Goal: Task Accomplishment & Management: Complete application form

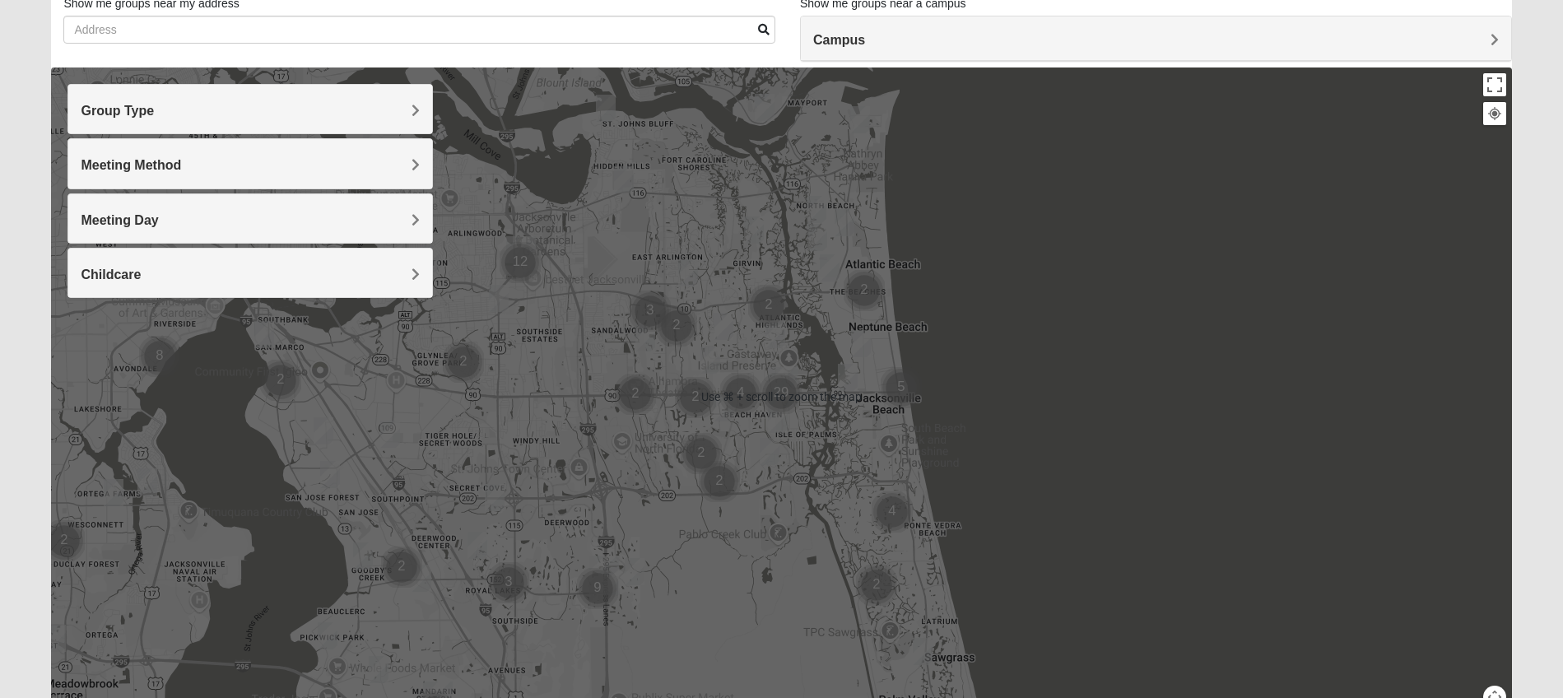
scroll to position [109, 0]
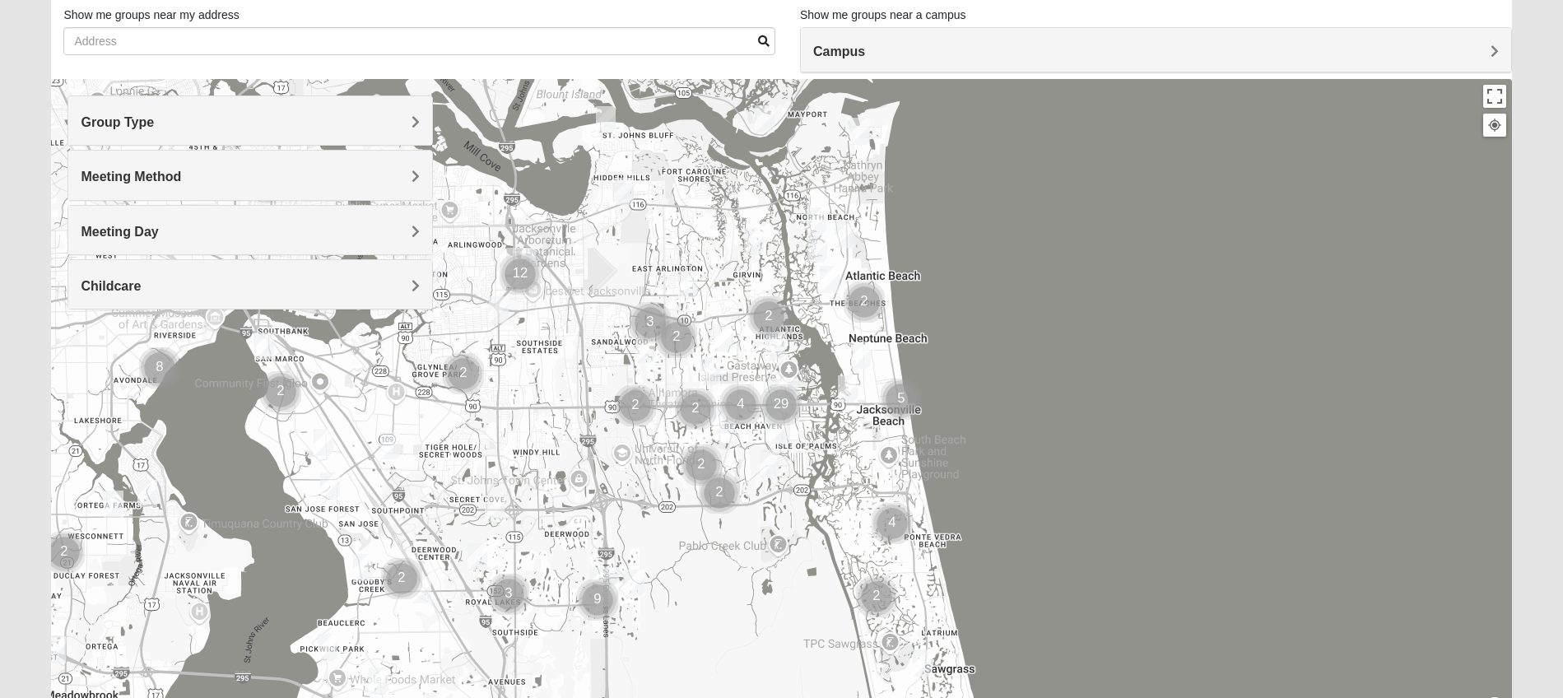
click at [1034, 57] on h4 "Campus" at bounding box center [1156, 52] width 686 height 16
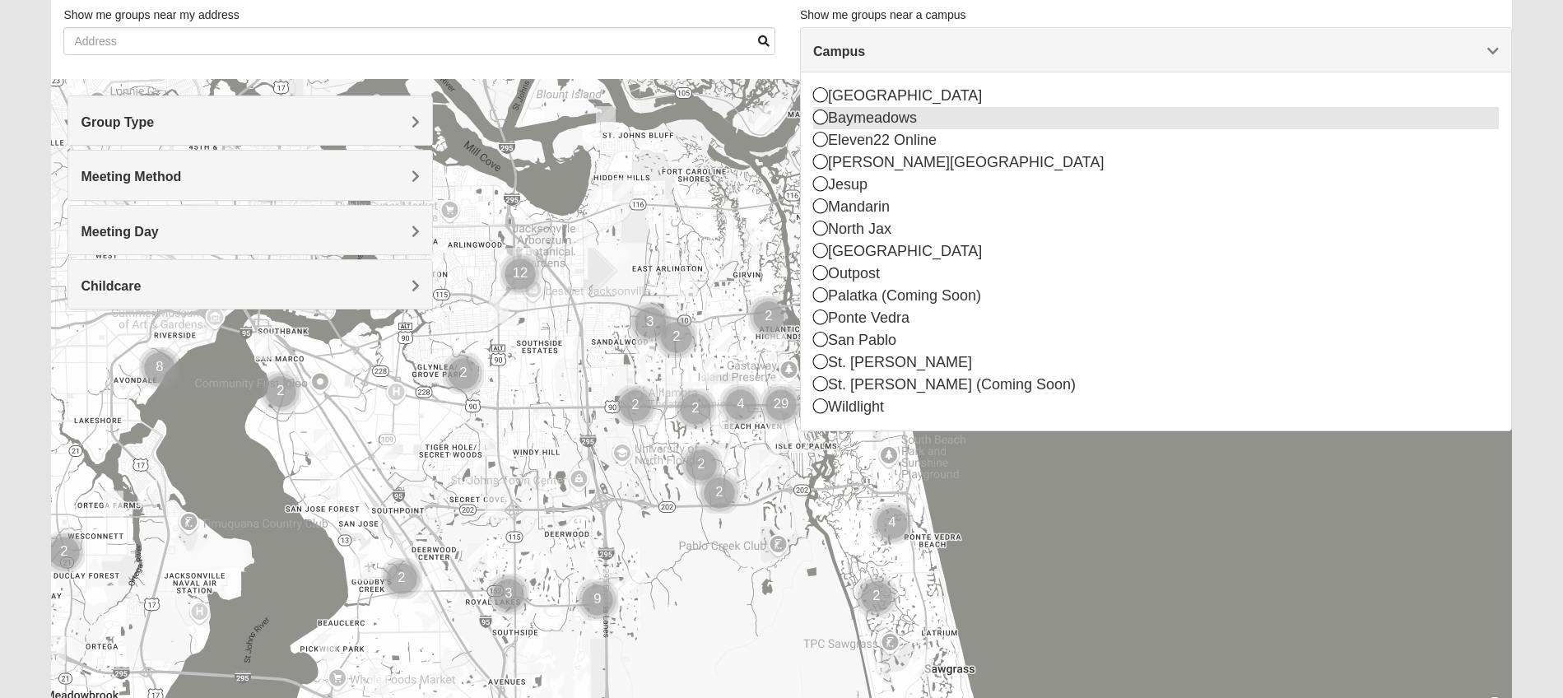
click at [899, 121] on div "Baymeadows" at bounding box center [1156, 118] width 686 height 22
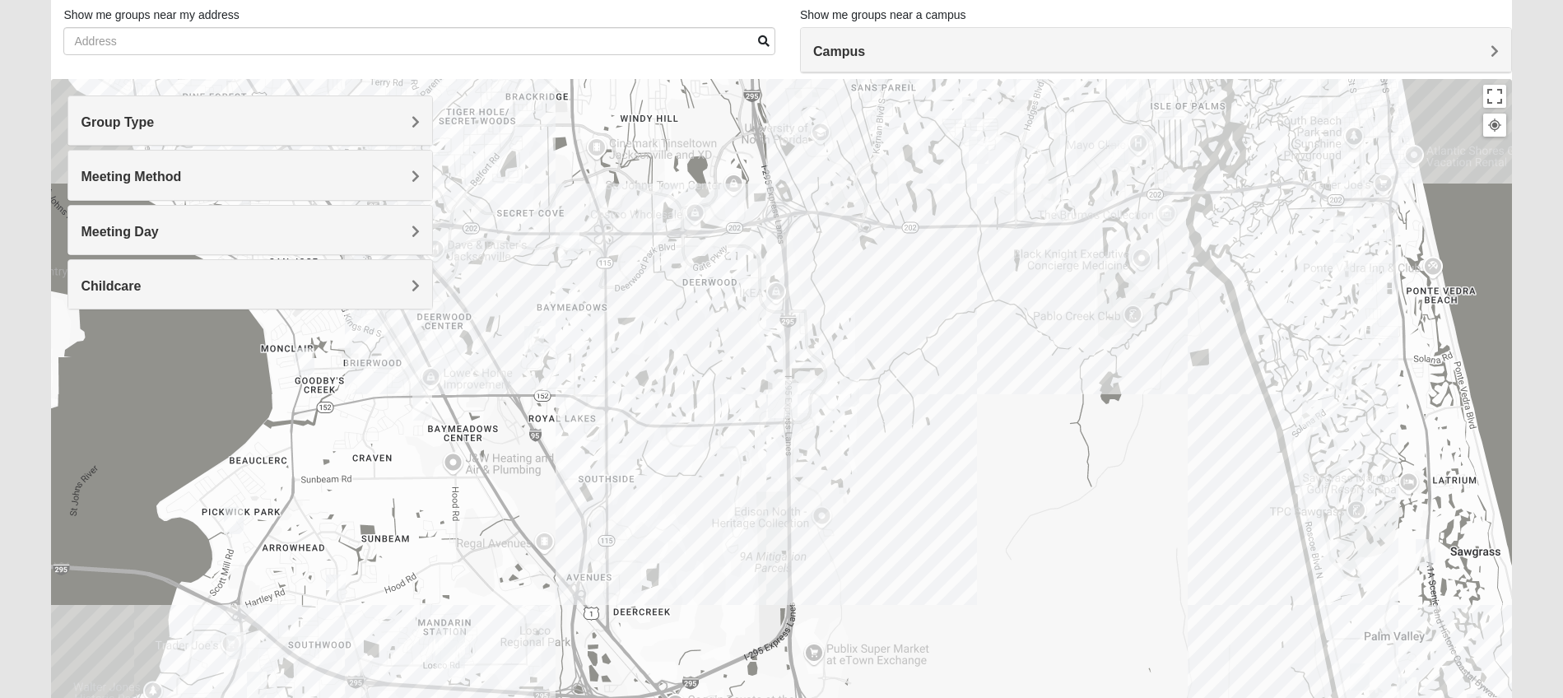
click at [592, 403] on div at bounding box center [781, 408] width 1460 height 659
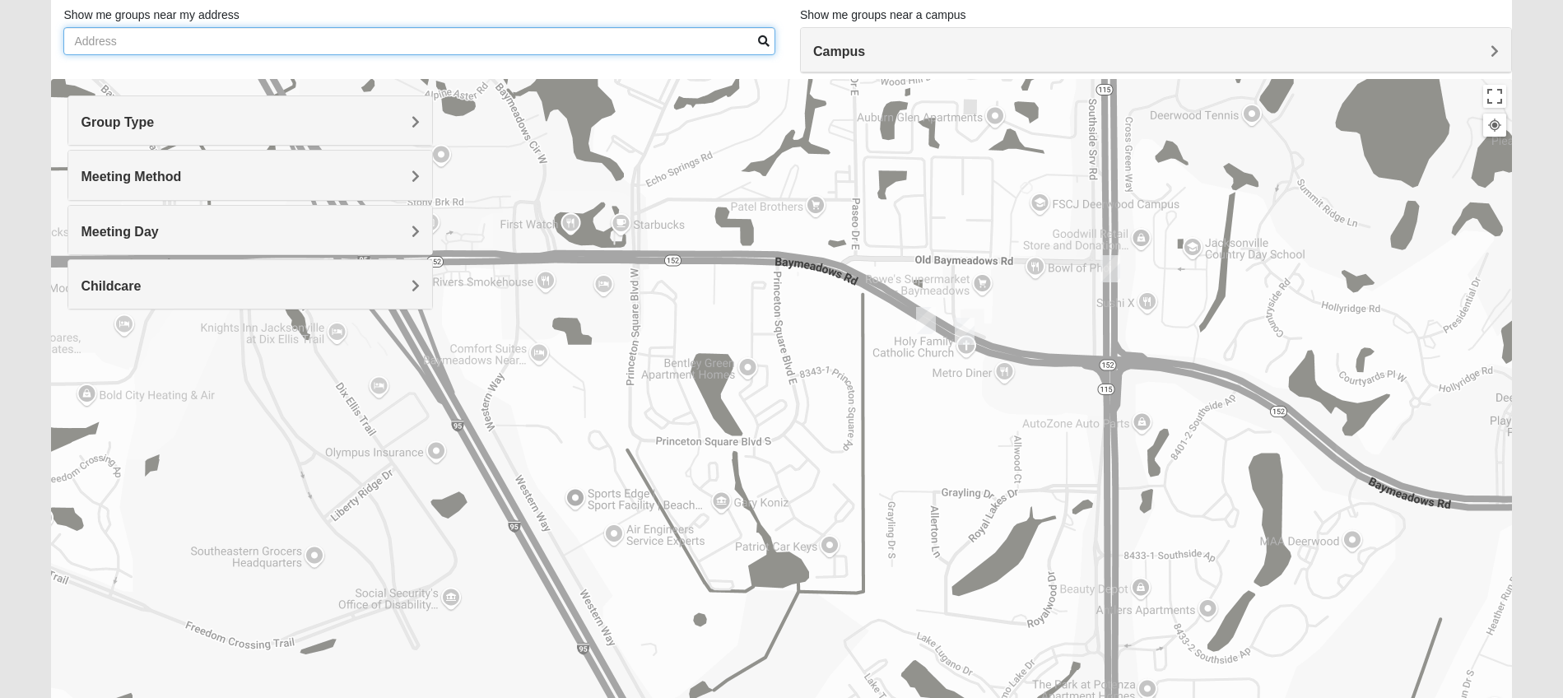
click at [701, 44] on input "Show me groups near my address" at bounding box center [419, 41] width 712 height 28
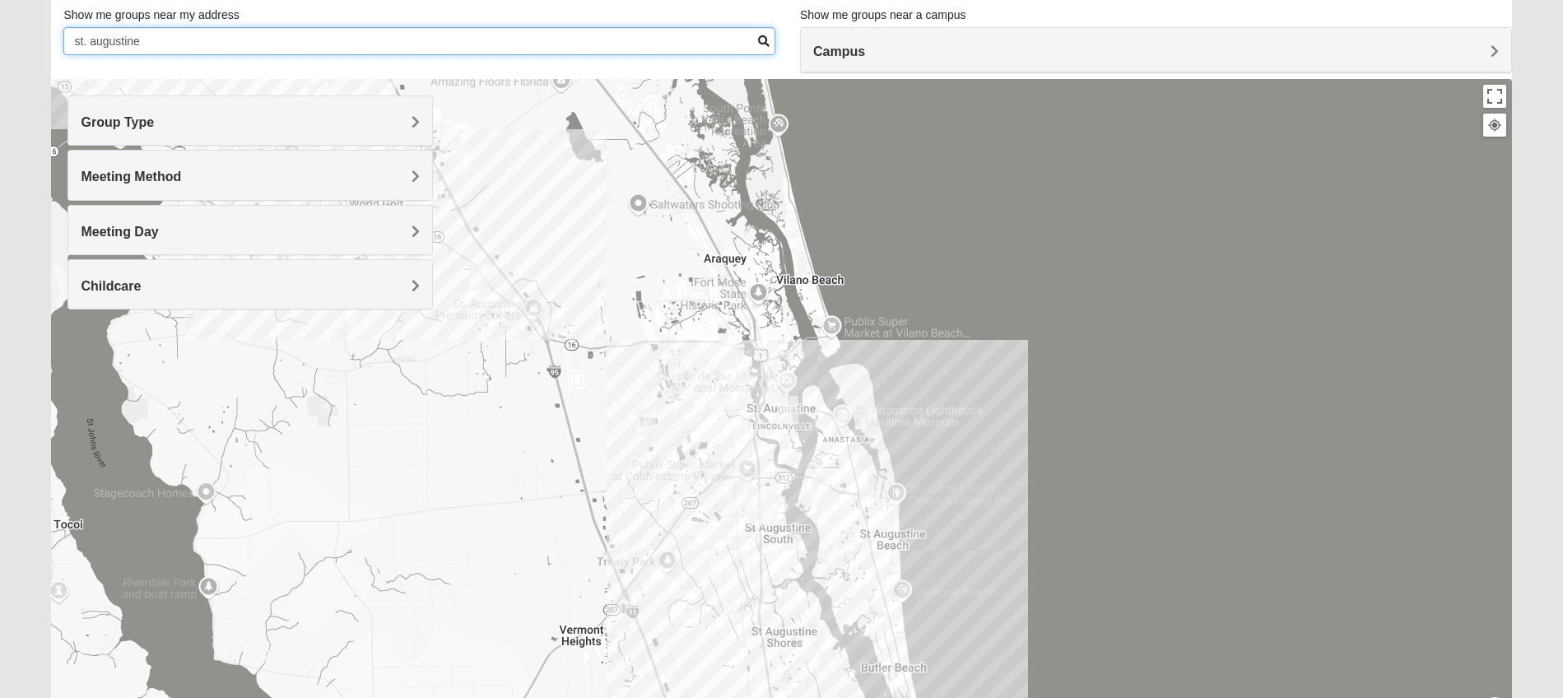
type input "st. augustine"
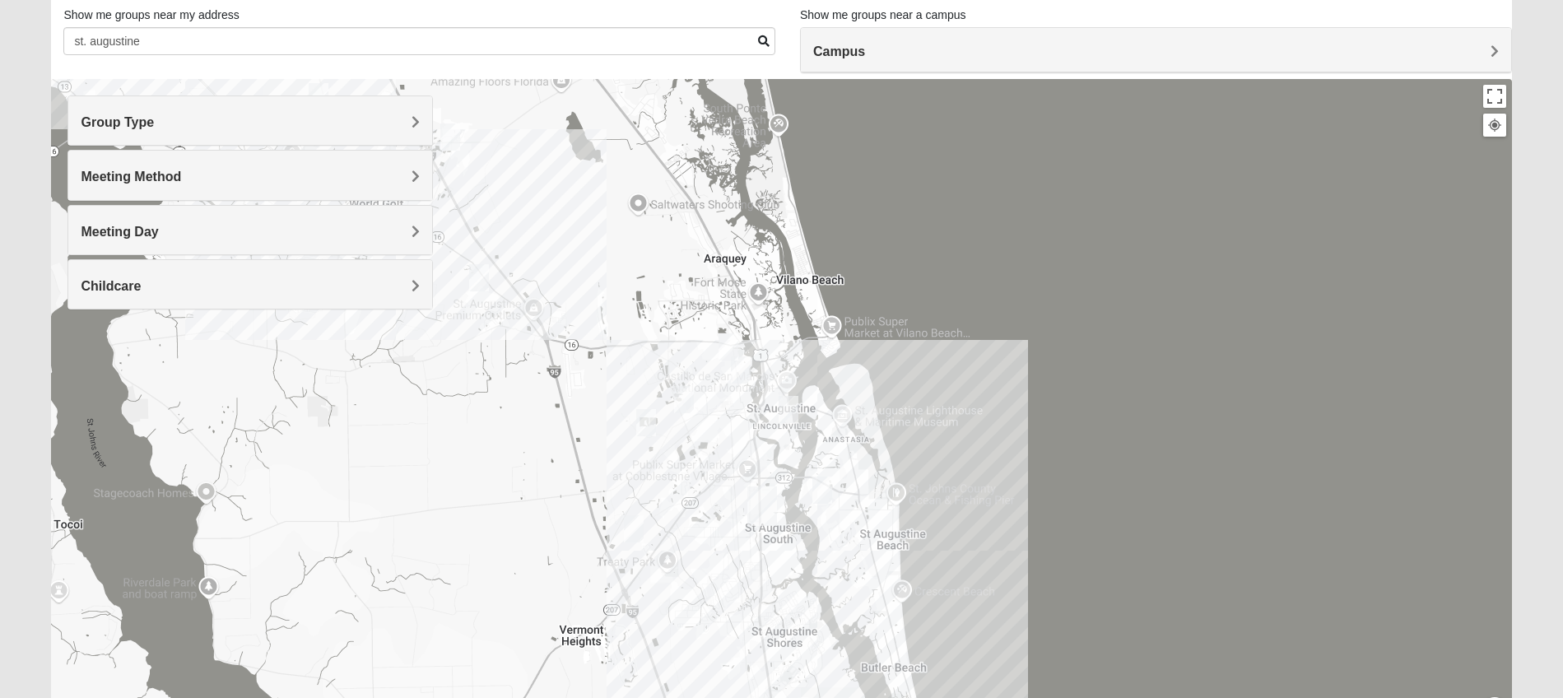
click at [729, 344] on img "Mens Griffin 32084" at bounding box center [729, 346] width 20 height 27
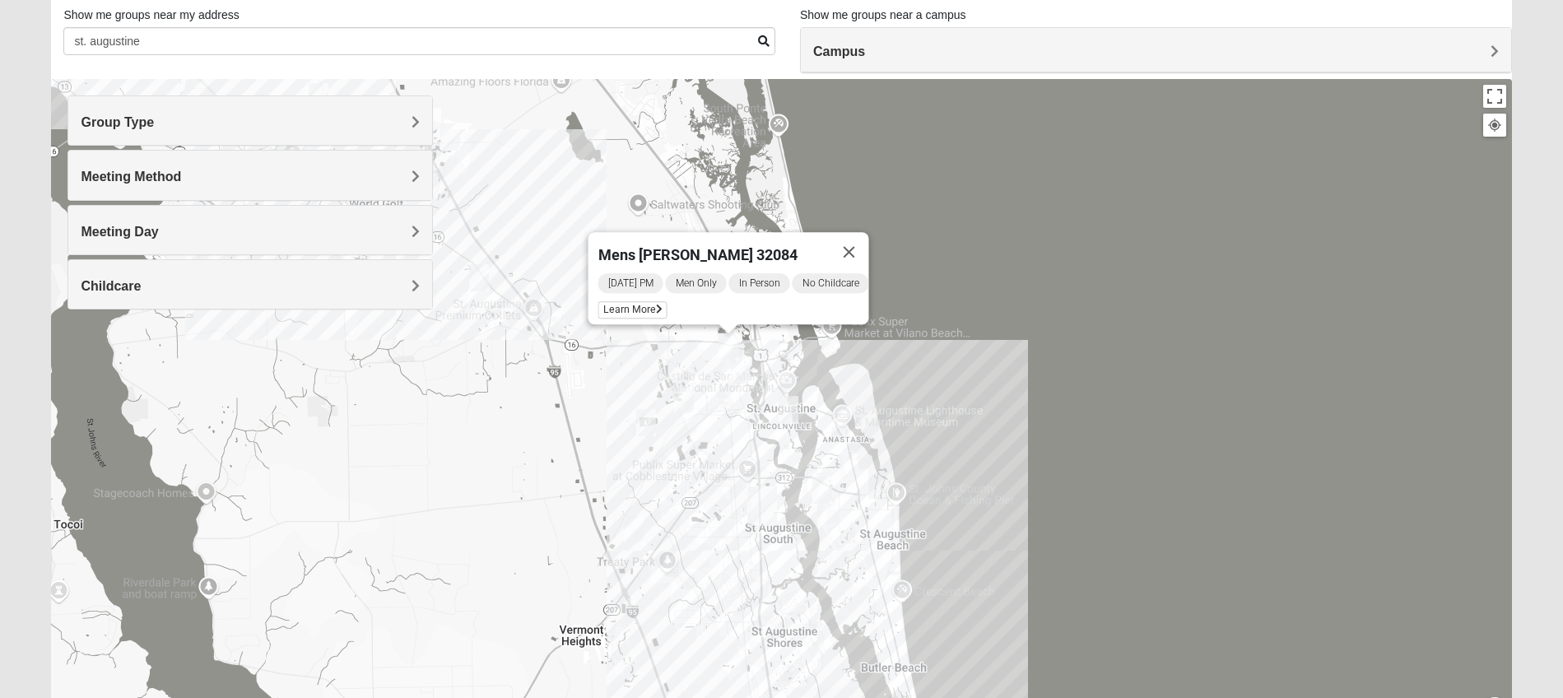
click at [792, 408] on img "Womens Haas 32084" at bounding box center [789, 409] width 20 height 27
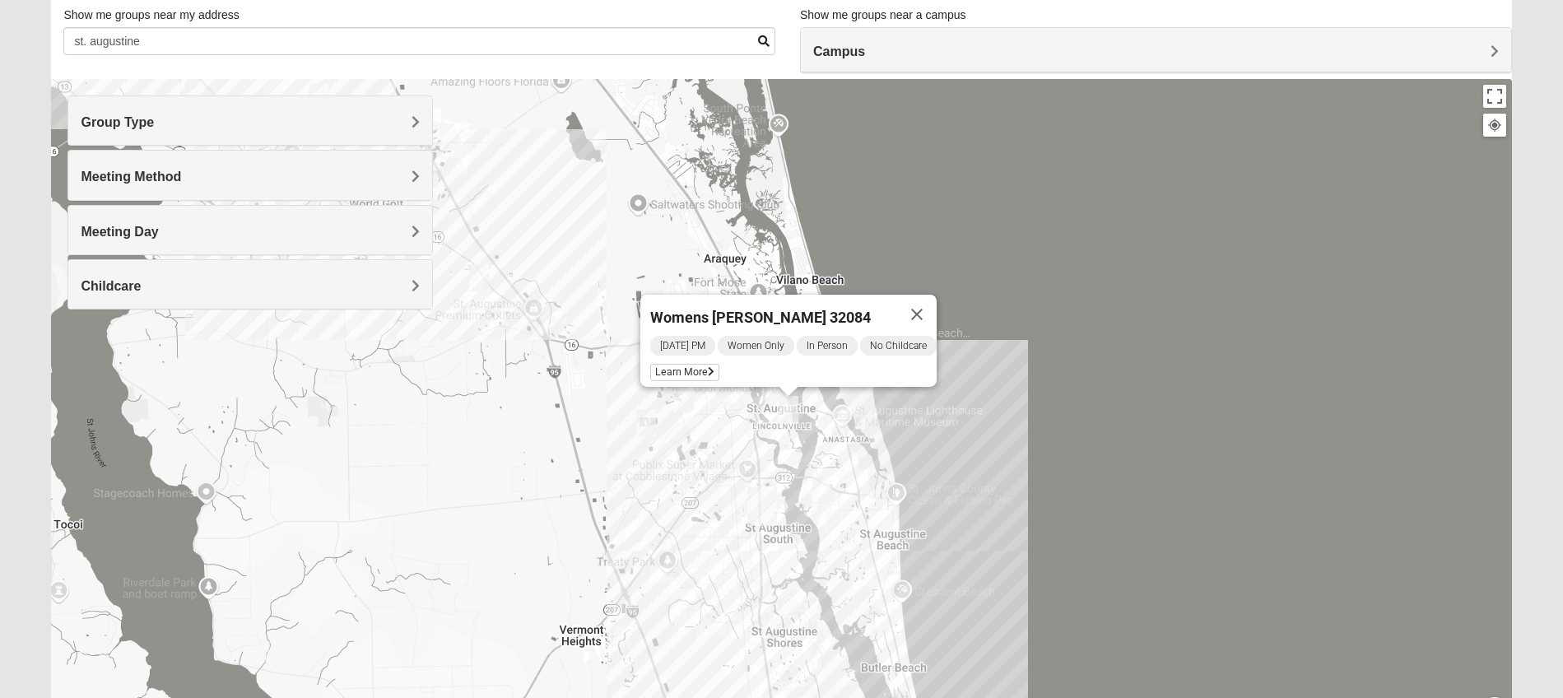
click at [824, 491] on img "1825 Mixed Lauter 32080" at bounding box center [823, 490] width 20 height 27
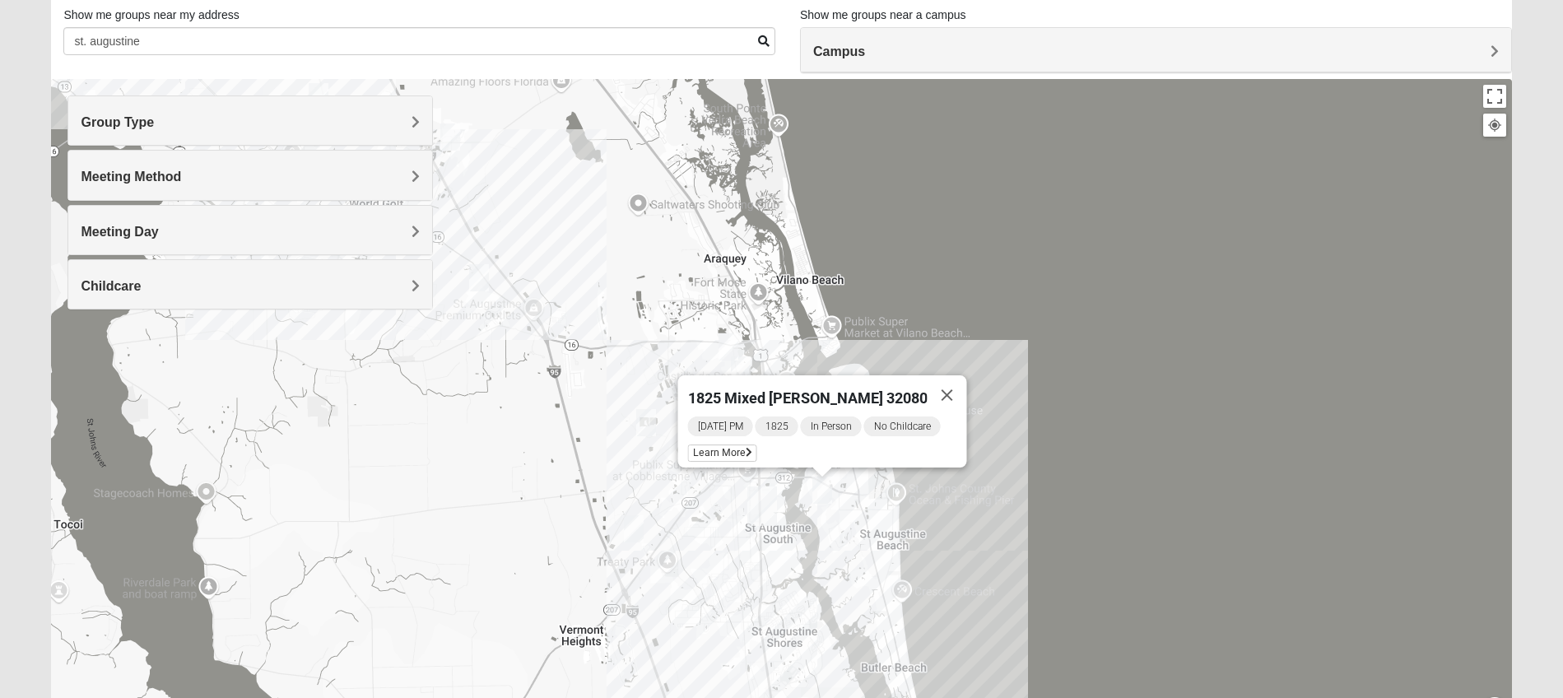
click at [647, 423] on img "Mixed Marenco 32084" at bounding box center [646, 422] width 20 height 27
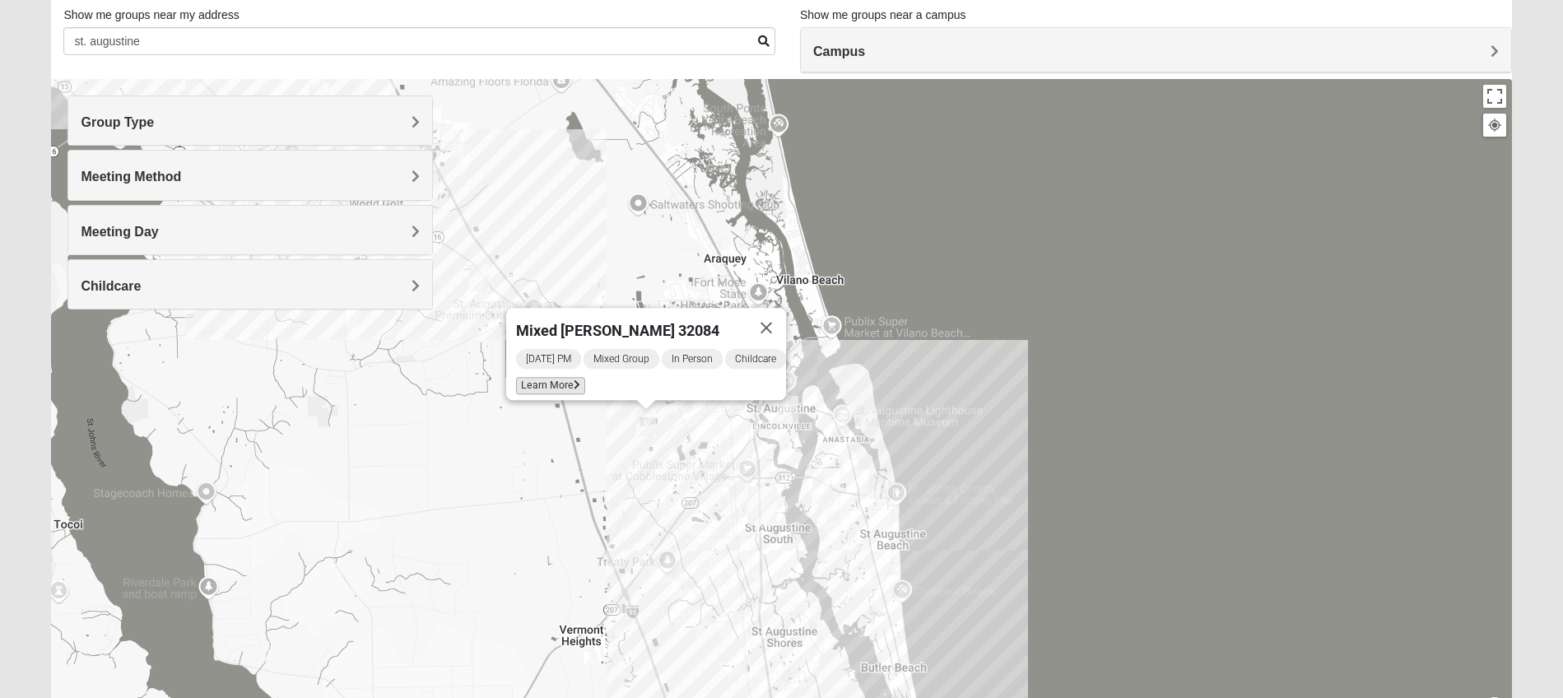
click at [557, 377] on span "Learn More" at bounding box center [550, 385] width 69 height 17
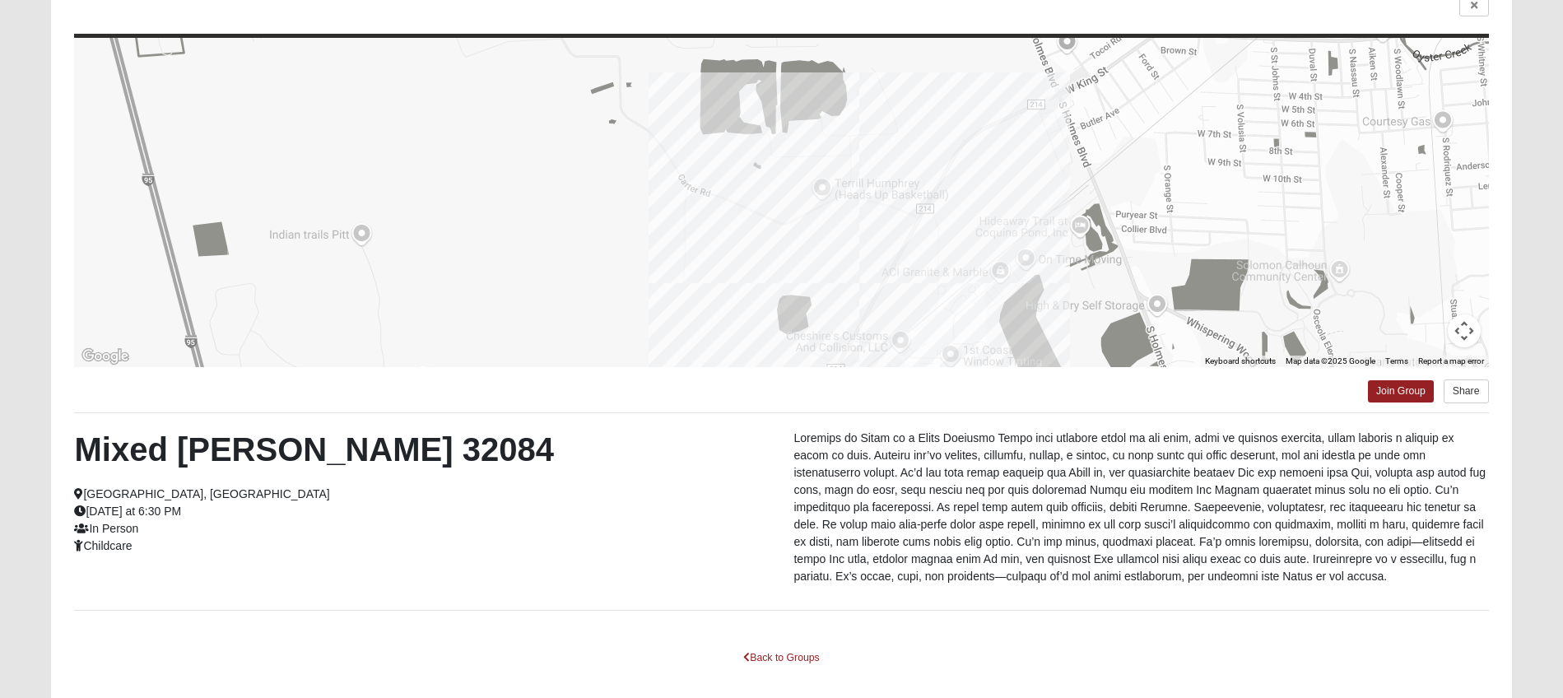
scroll to position [137, 0]
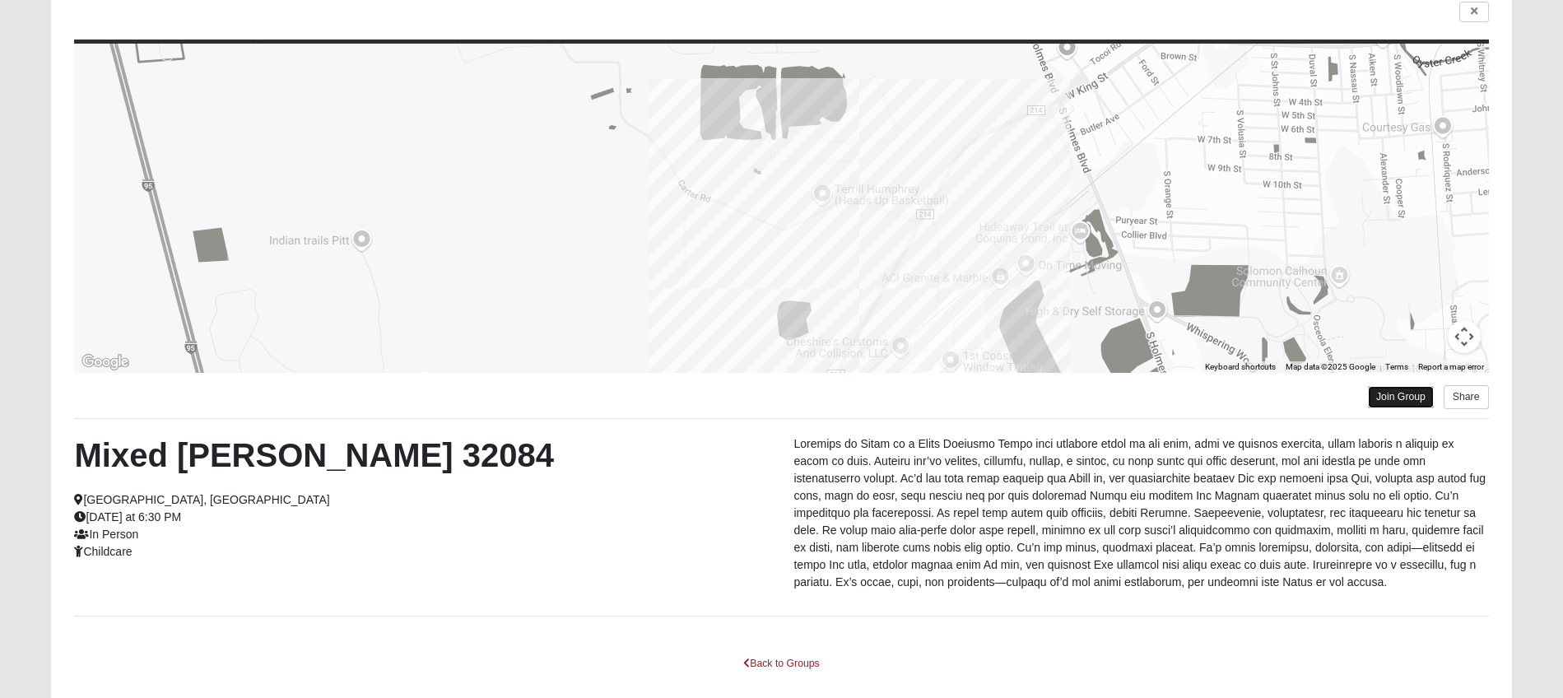
click at [1197, 399] on link "Join Group" at bounding box center [1401, 397] width 66 height 22
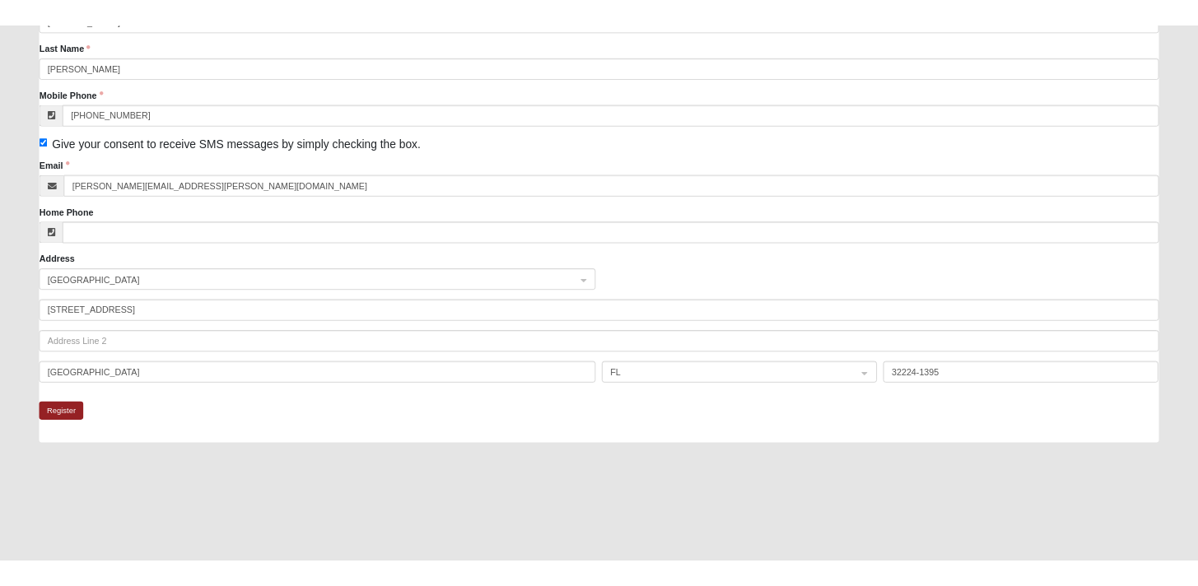
scroll to position [244, 0]
